Goal: Task Accomplishment & Management: Manage account settings

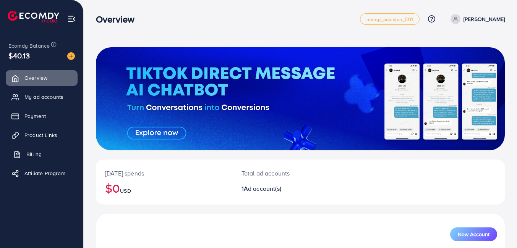
click at [41, 151] on span "Billing" at bounding box center [33, 154] width 15 height 8
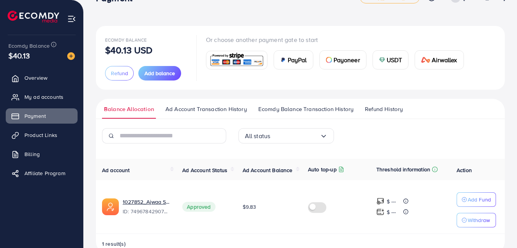
scroll to position [39, 0]
